Goal: Navigation & Orientation: Find specific page/section

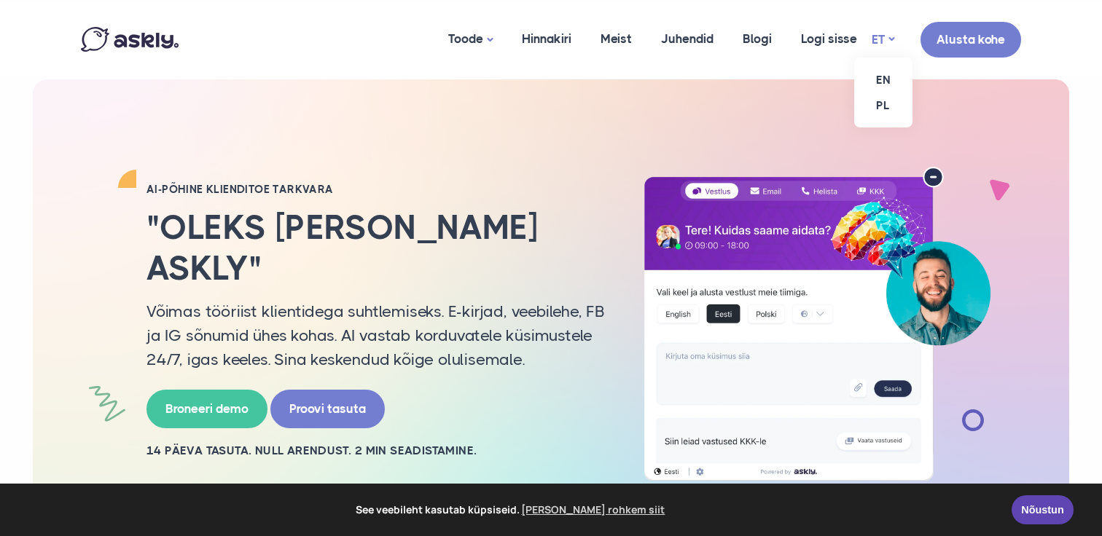
click at [886, 36] on link "ET" at bounding box center [883, 39] width 23 height 21
click at [876, 74] on link "EN" at bounding box center [883, 80] width 58 height 26
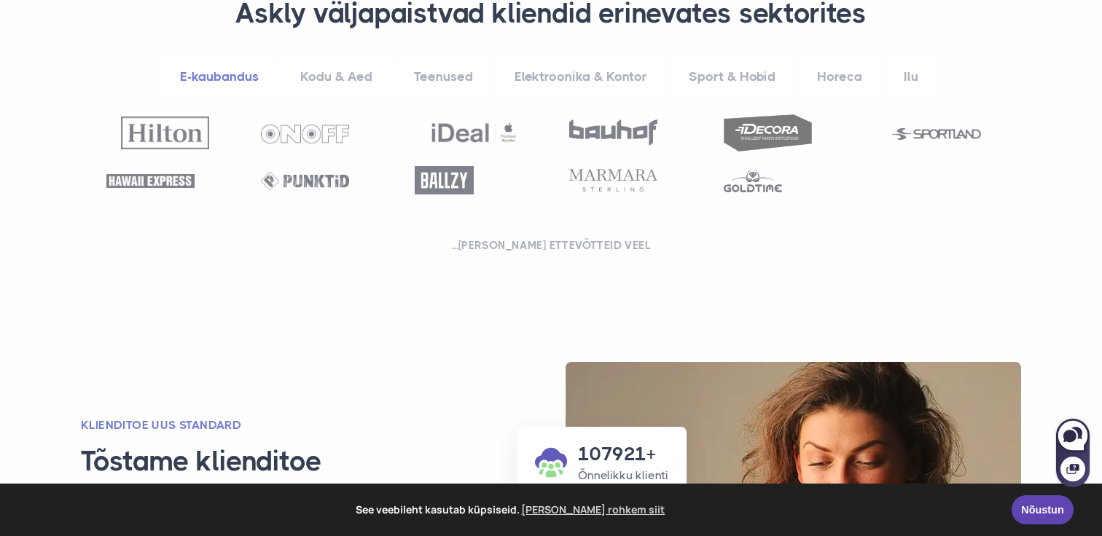
scroll to position [733, 0]
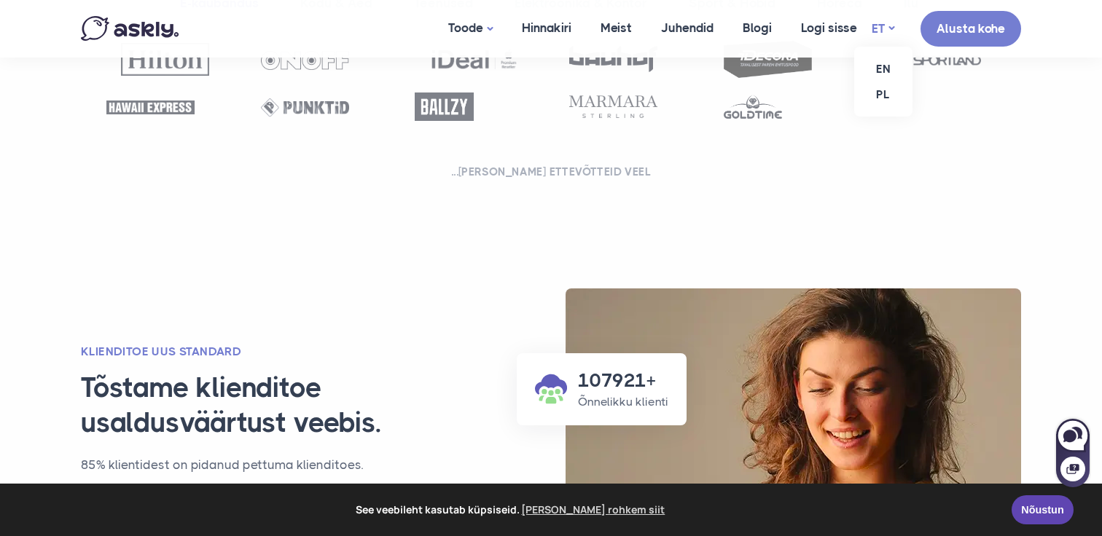
click at [883, 27] on link "ET" at bounding box center [883, 28] width 23 height 21
click at [883, 67] on link "EN" at bounding box center [883, 69] width 58 height 26
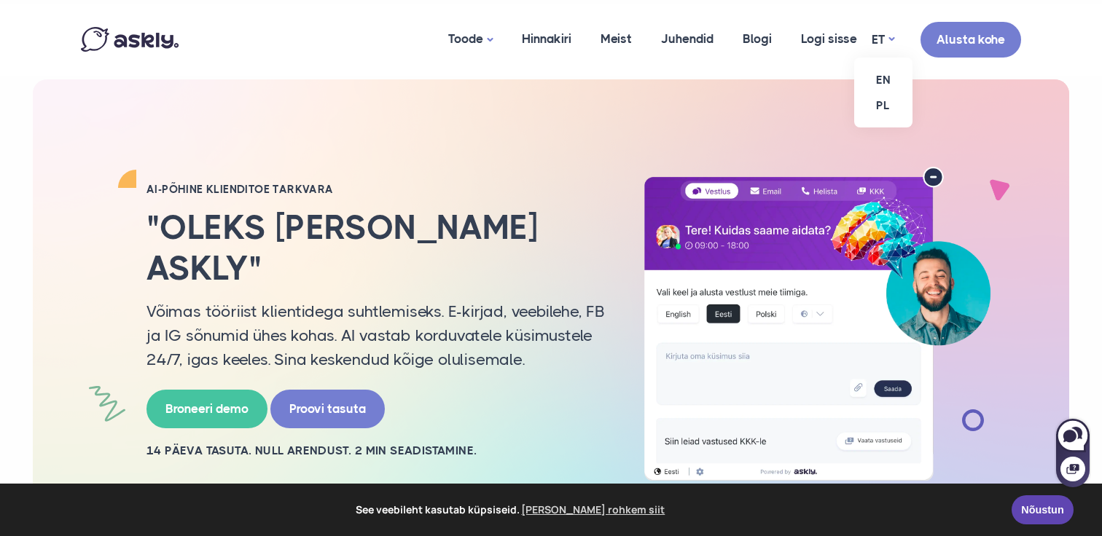
click at [889, 58] on ul "EN PL" at bounding box center [883, 93] width 58 height 70
click at [887, 83] on link "EN" at bounding box center [883, 80] width 58 height 26
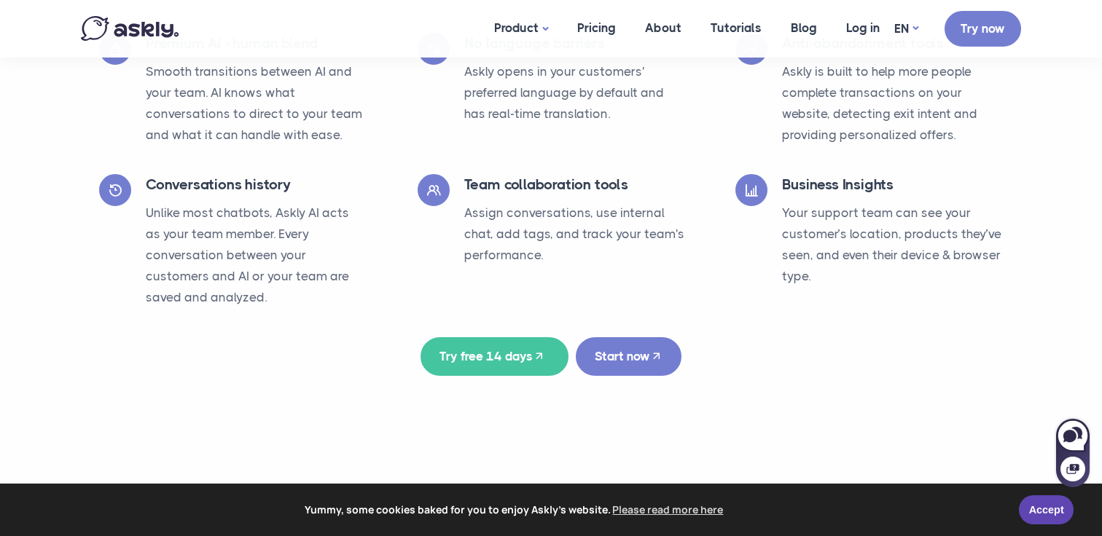
scroll to position [2579, 0]
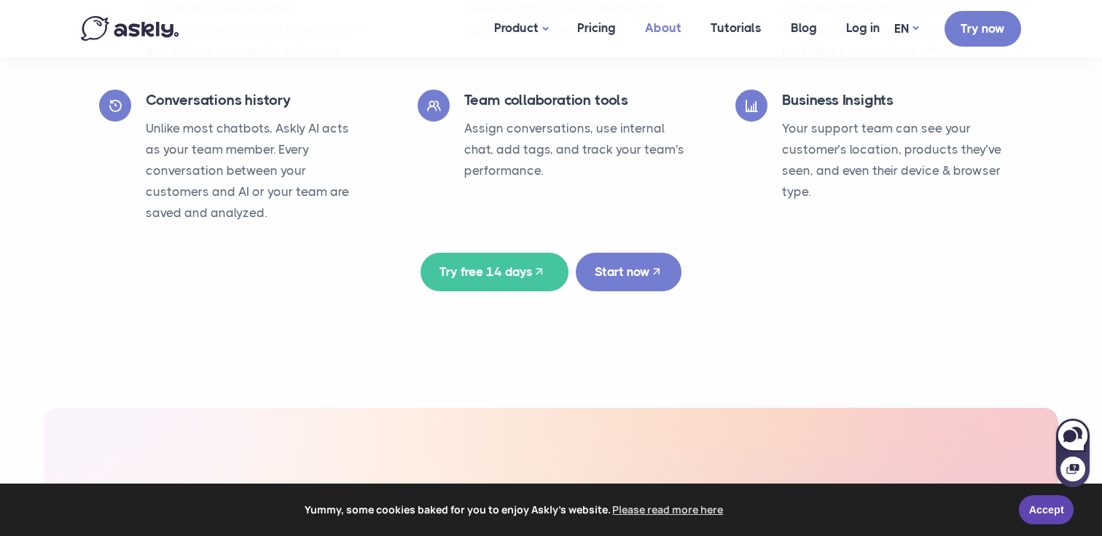
click at [673, 26] on link "About" at bounding box center [663, 28] width 66 height 56
